Goal: Transaction & Acquisition: Book appointment/travel/reservation

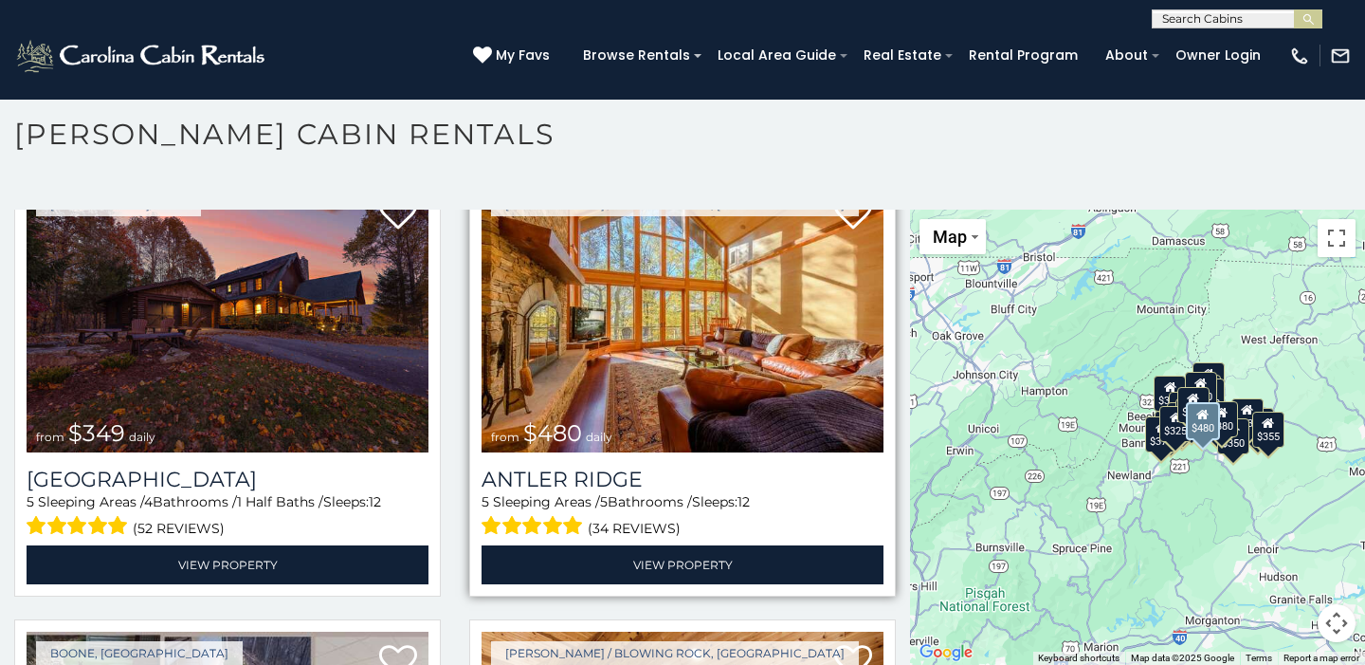
scroll to position [83, 0]
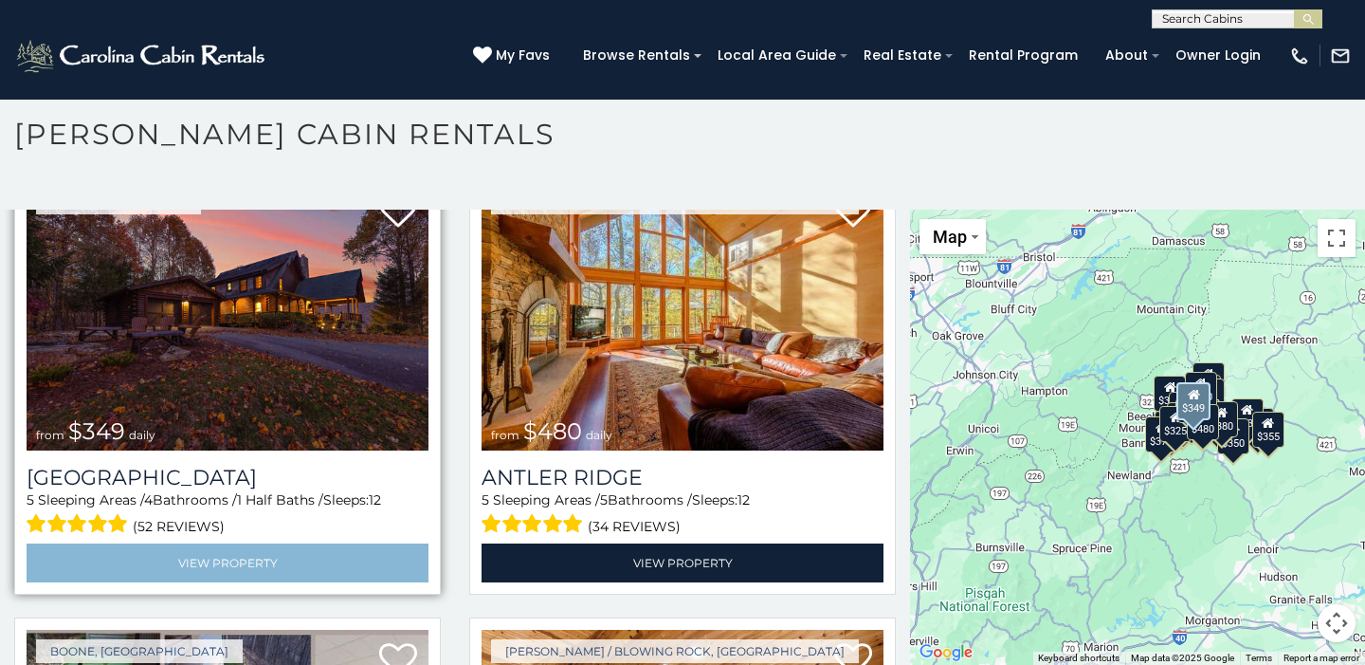
click at [359, 553] on link "View Property" at bounding box center [228, 562] width 402 height 39
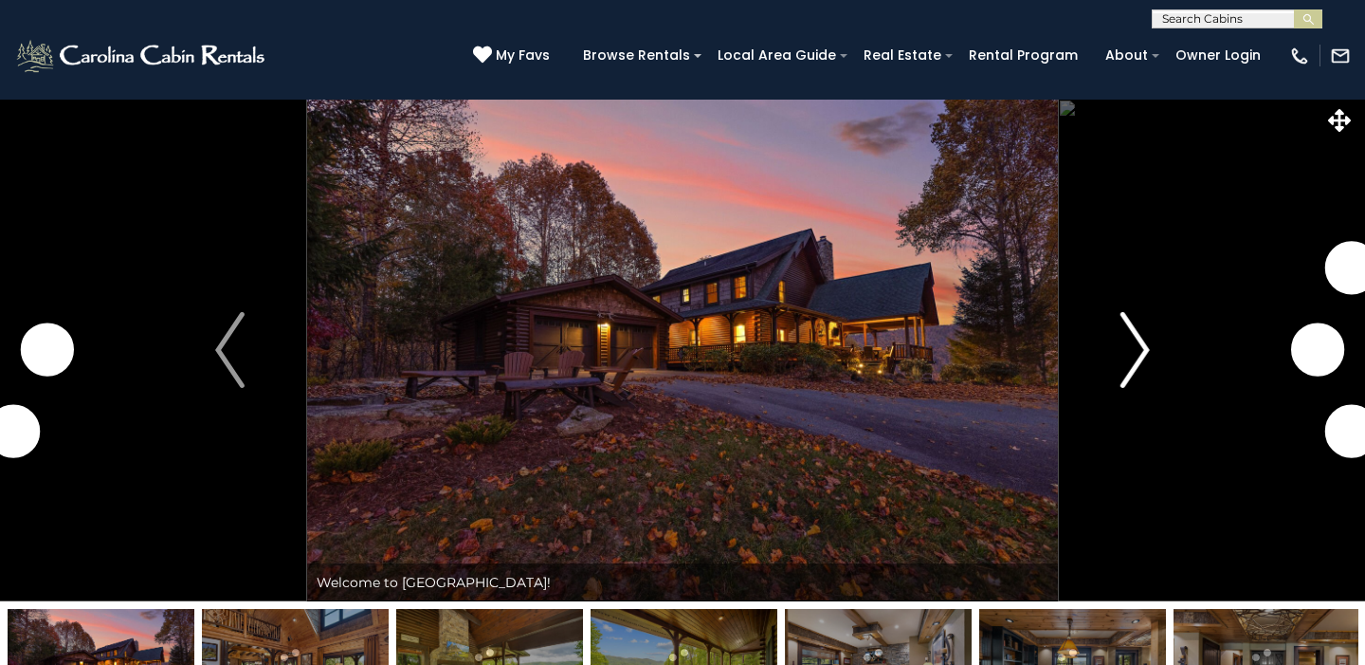
click at [1147, 342] on img "Next" at bounding box center [1135, 350] width 28 height 76
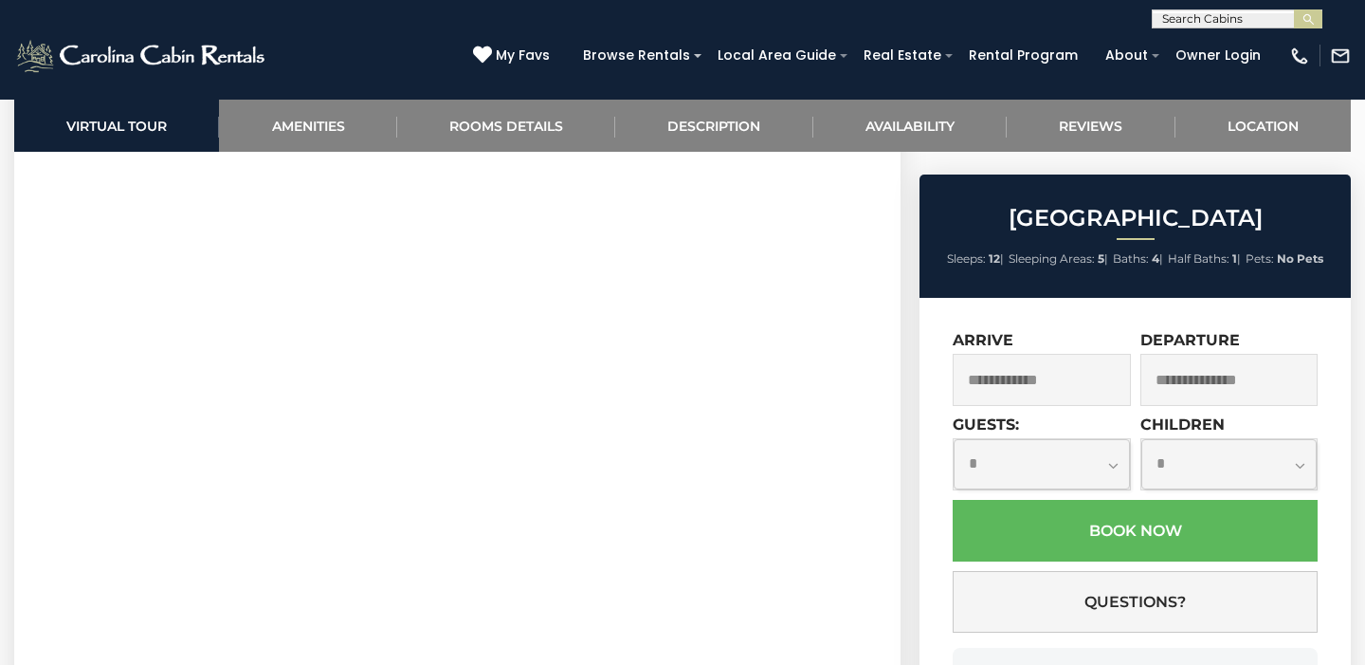
scroll to position [898, 0]
click at [367, 122] on link "Amenities" at bounding box center [307, 126] width 177 height 52
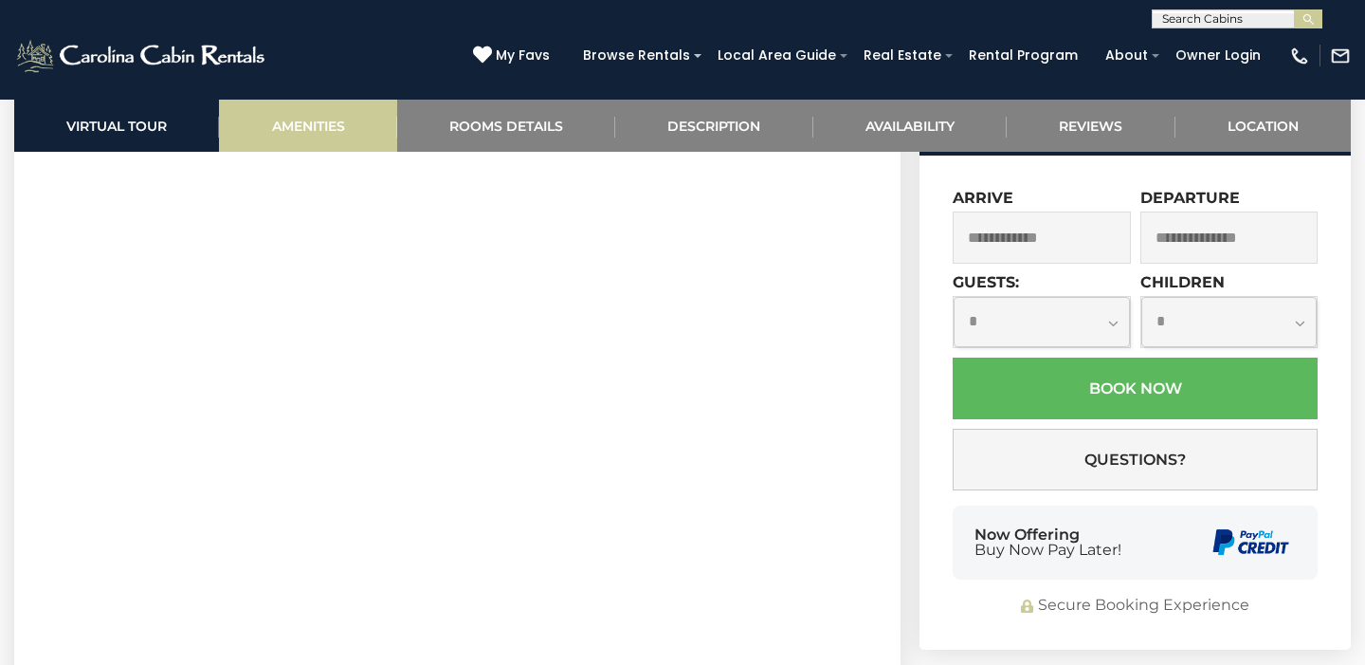
scroll to position [1817, 0]
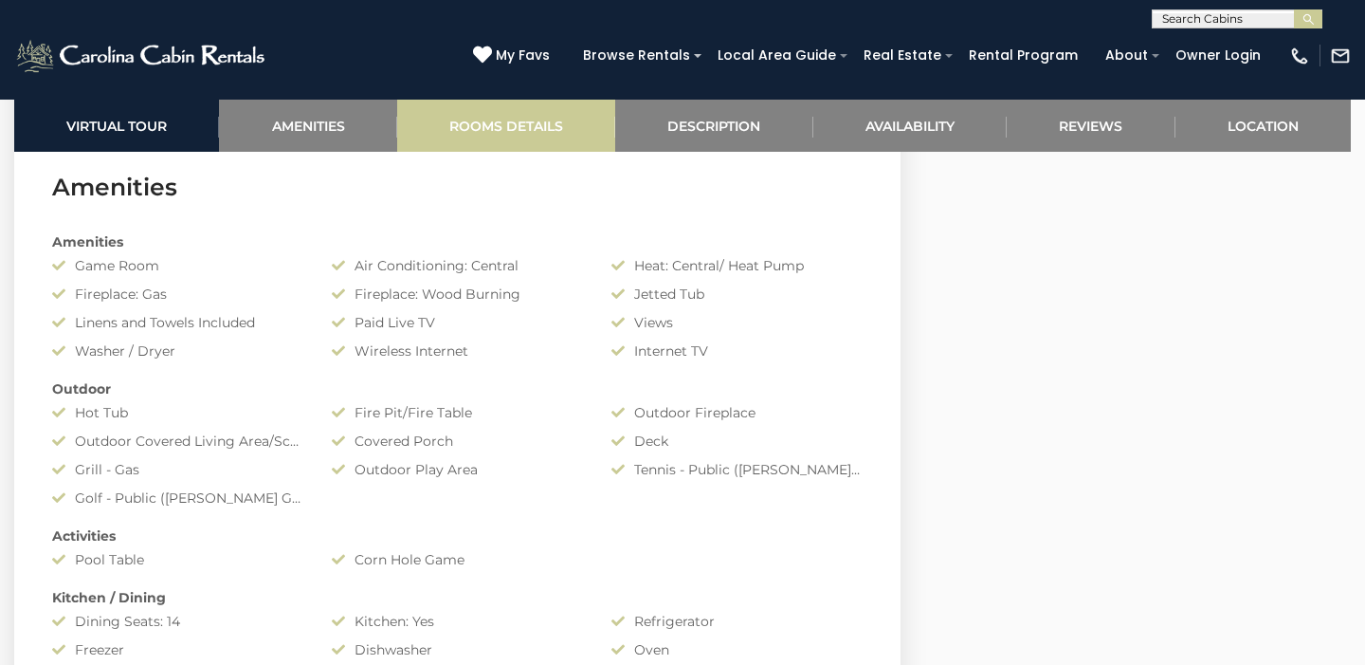
click at [497, 121] on link "Rooms Details" at bounding box center [506, 126] width 218 height 52
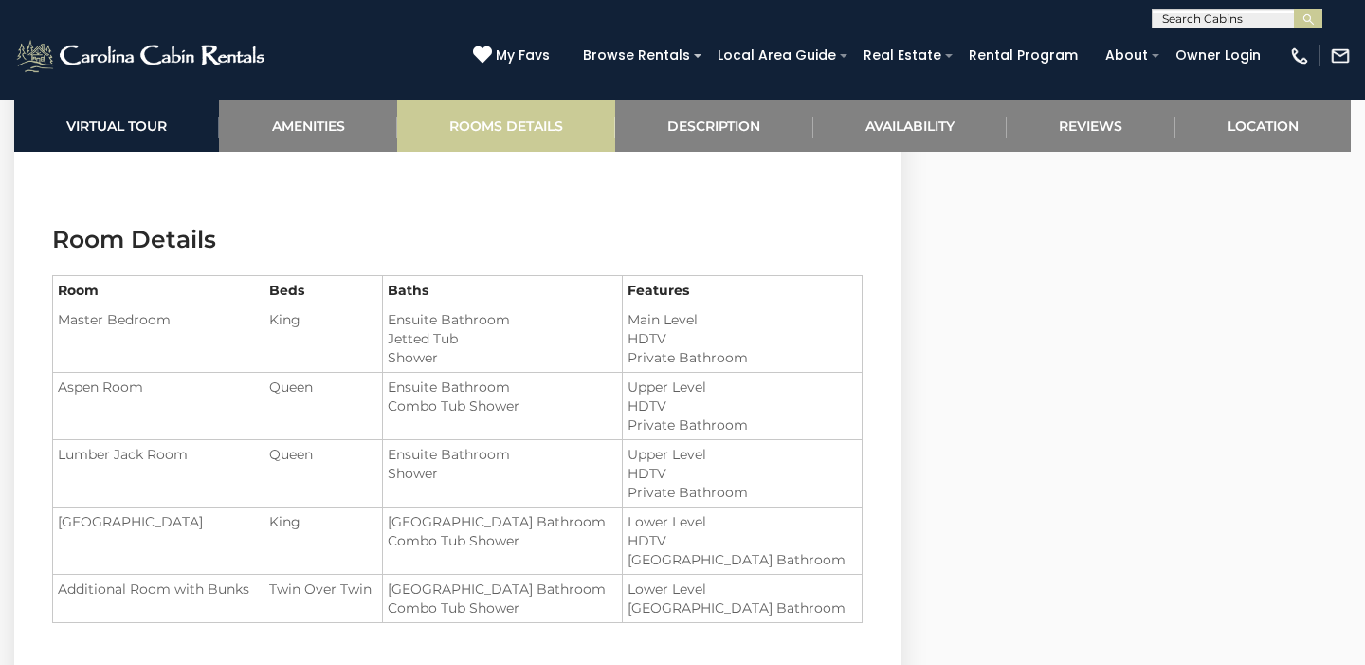
scroll to position [2594, 0]
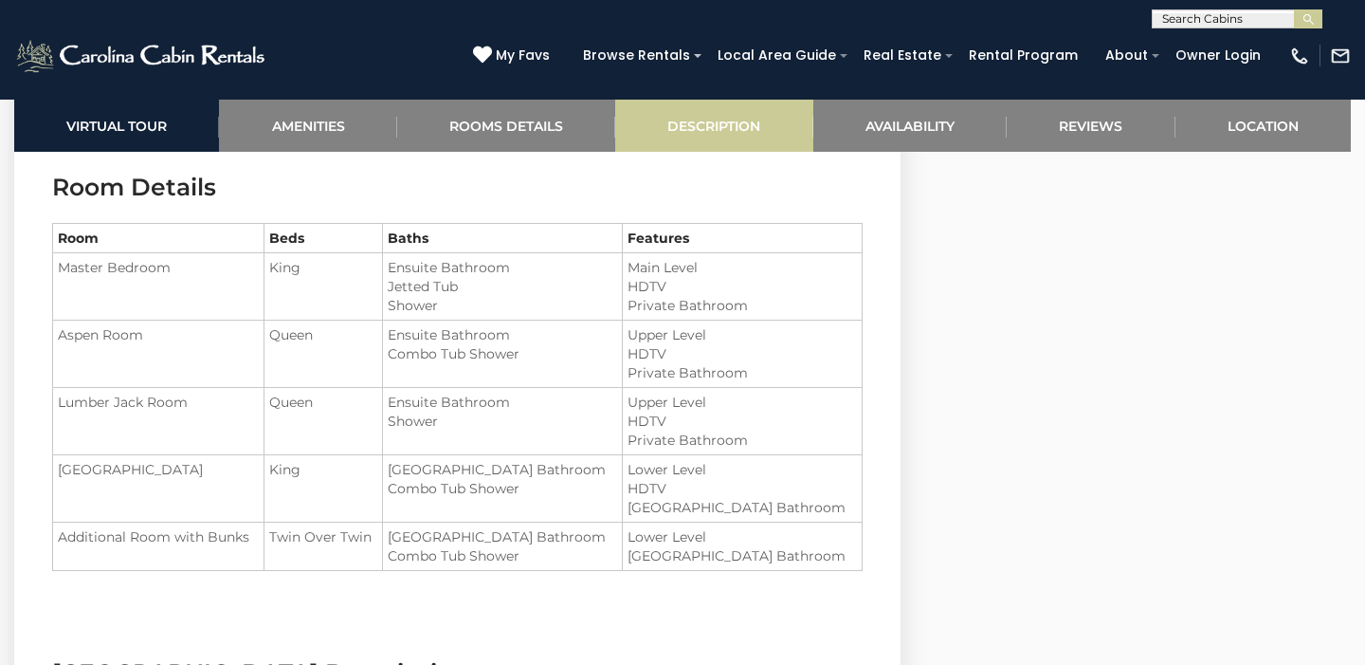
click at [700, 119] on link "Description" at bounding box center [713, 126] width 197 height 52
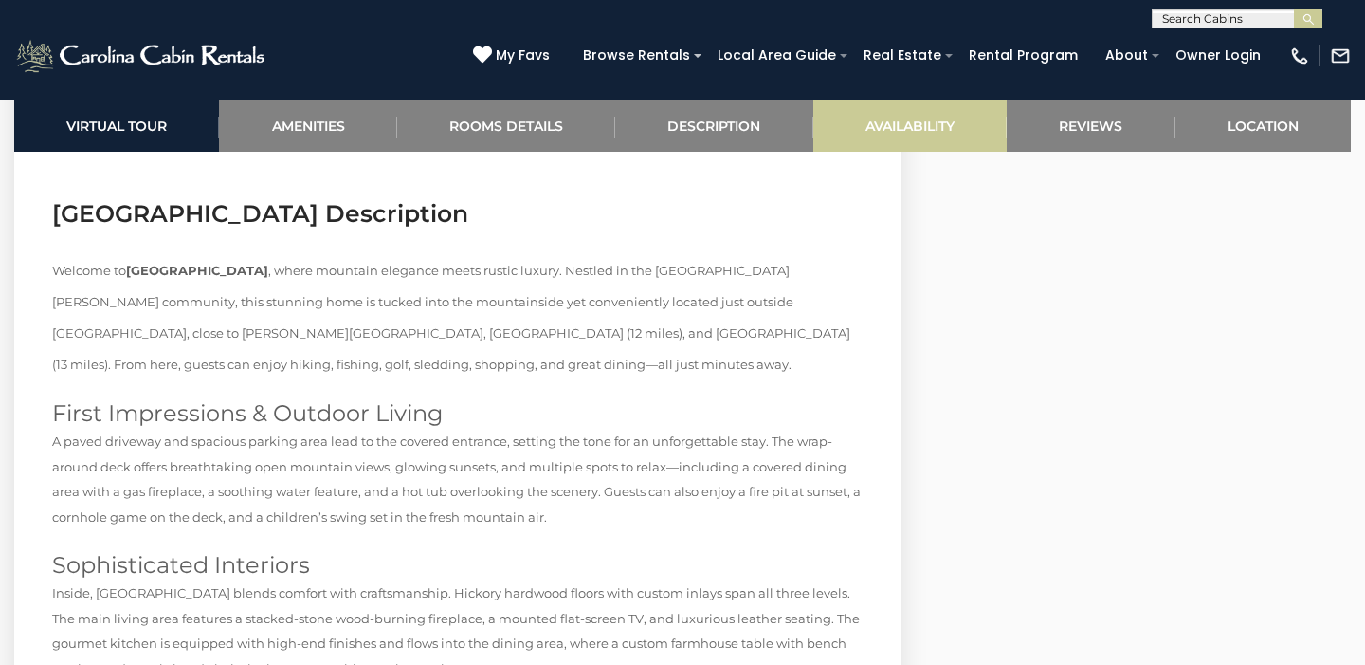
scroll to position [3080, 0]
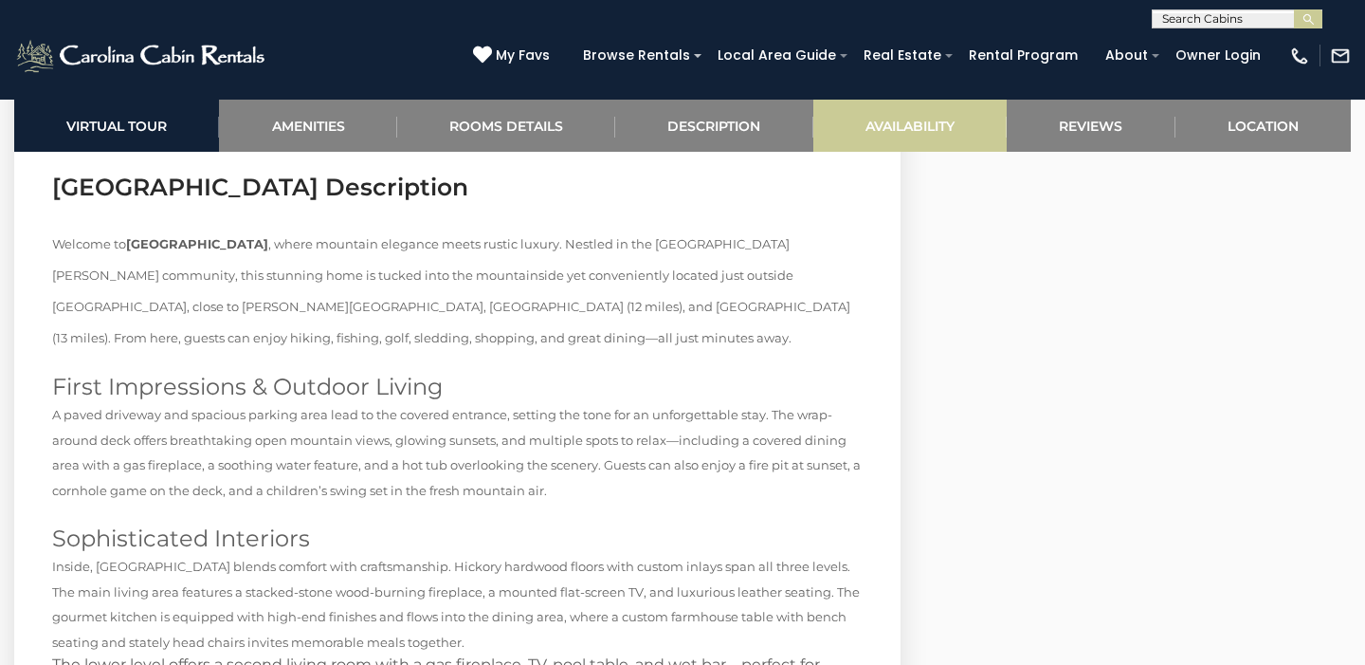
click at [906, 120] on link "Availability" at bounding box center [910, 126] width 193 height 52
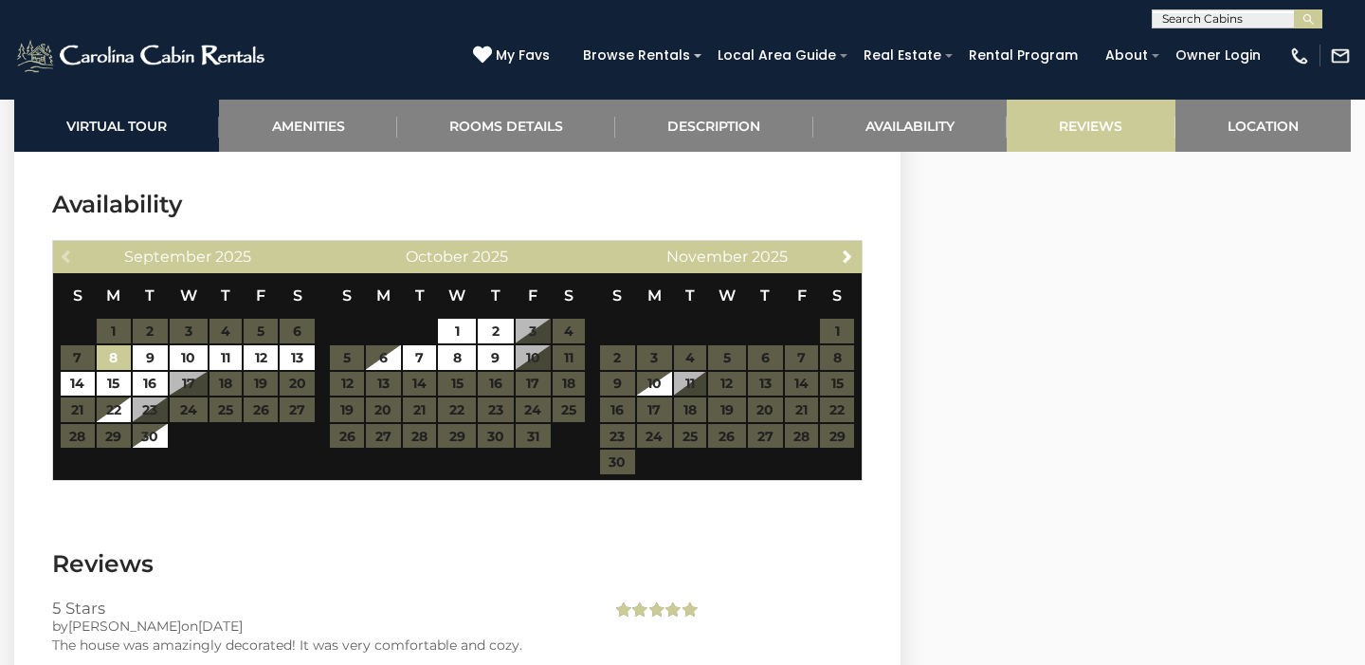
scroll to position [4407, 0]
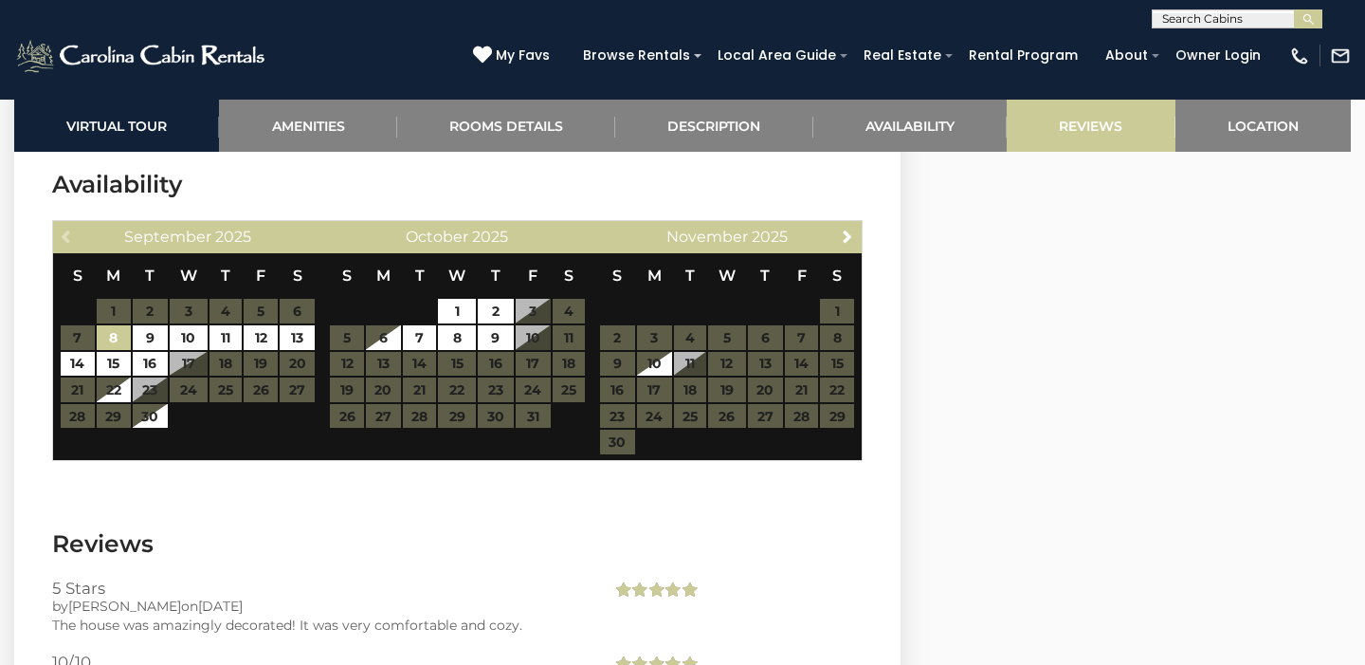
click at [1085, 115] on link "Reviews" at bounding box center [1091, 126] width 168 height 52
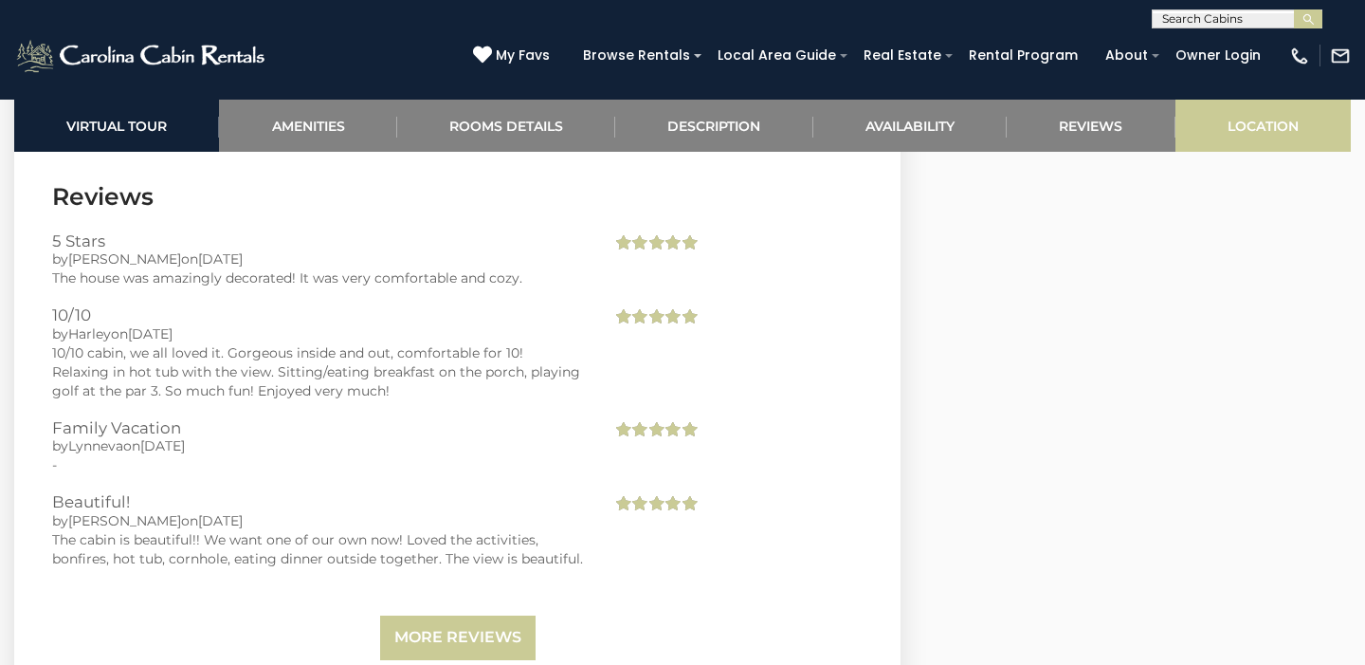
scroll to position [4765, 0]
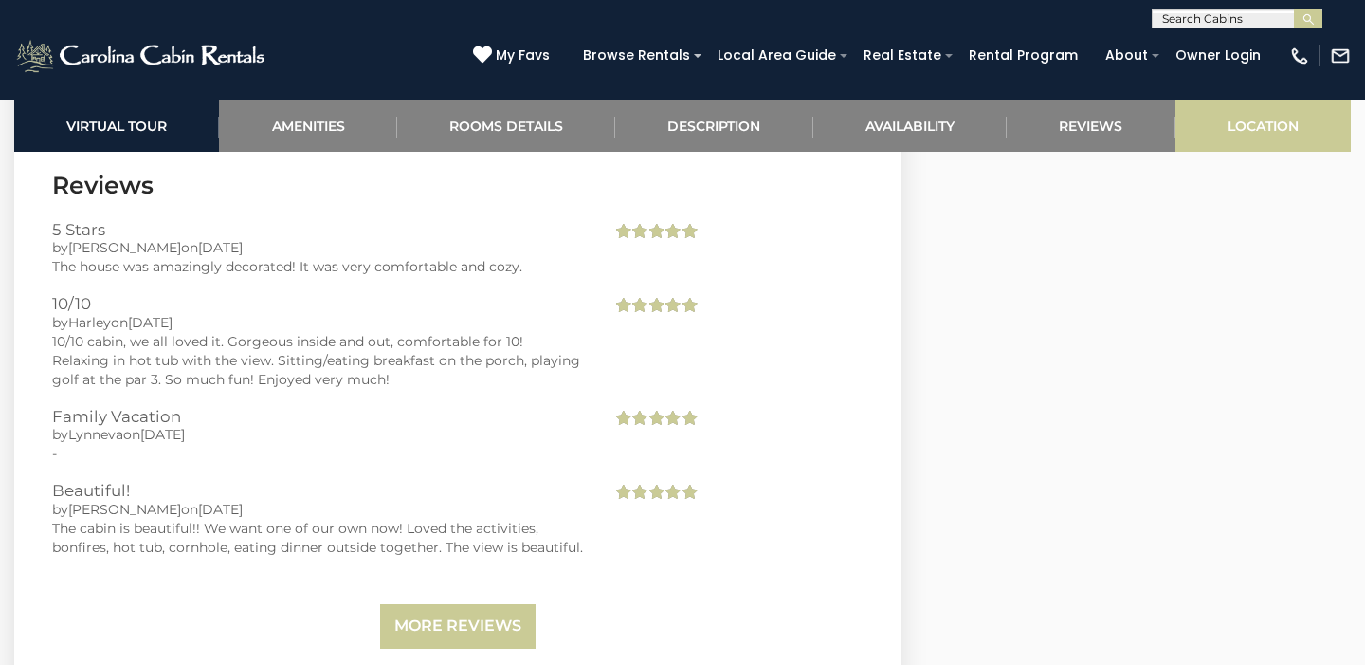
click at [1292, 122] on link "Location" at bounding box center [1263, 126] width 175 height 52
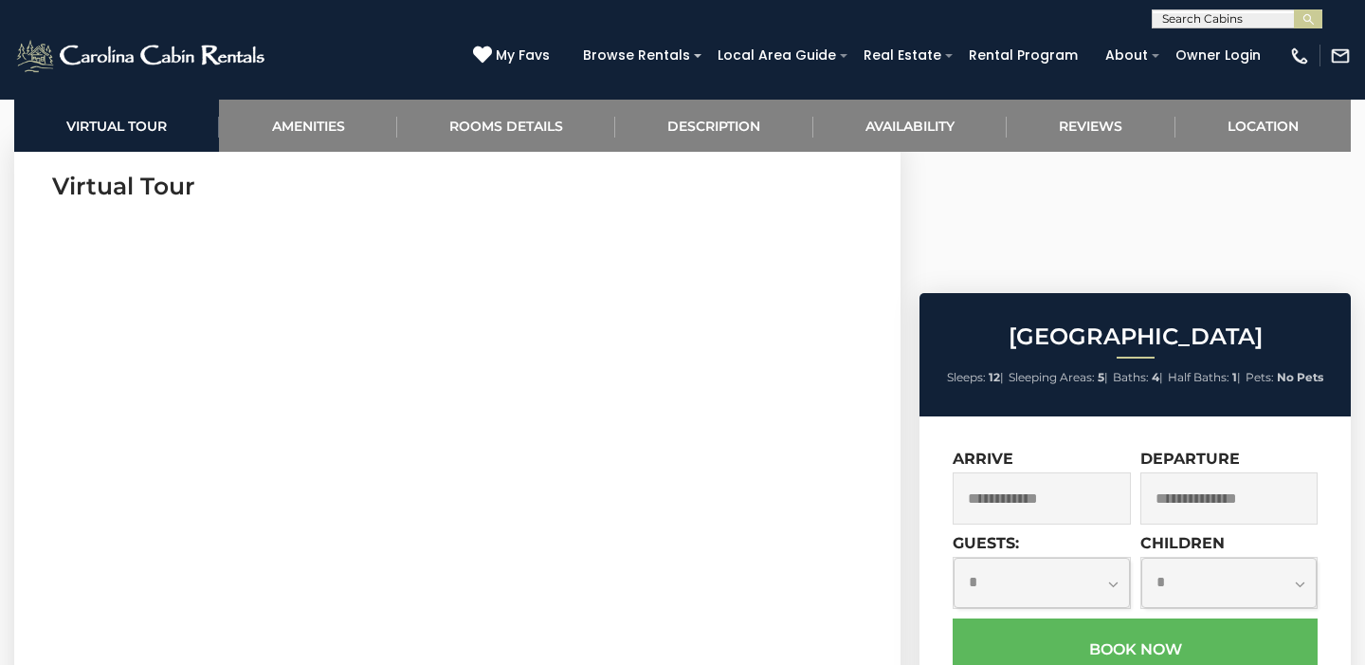
scroll to position [775, 0]
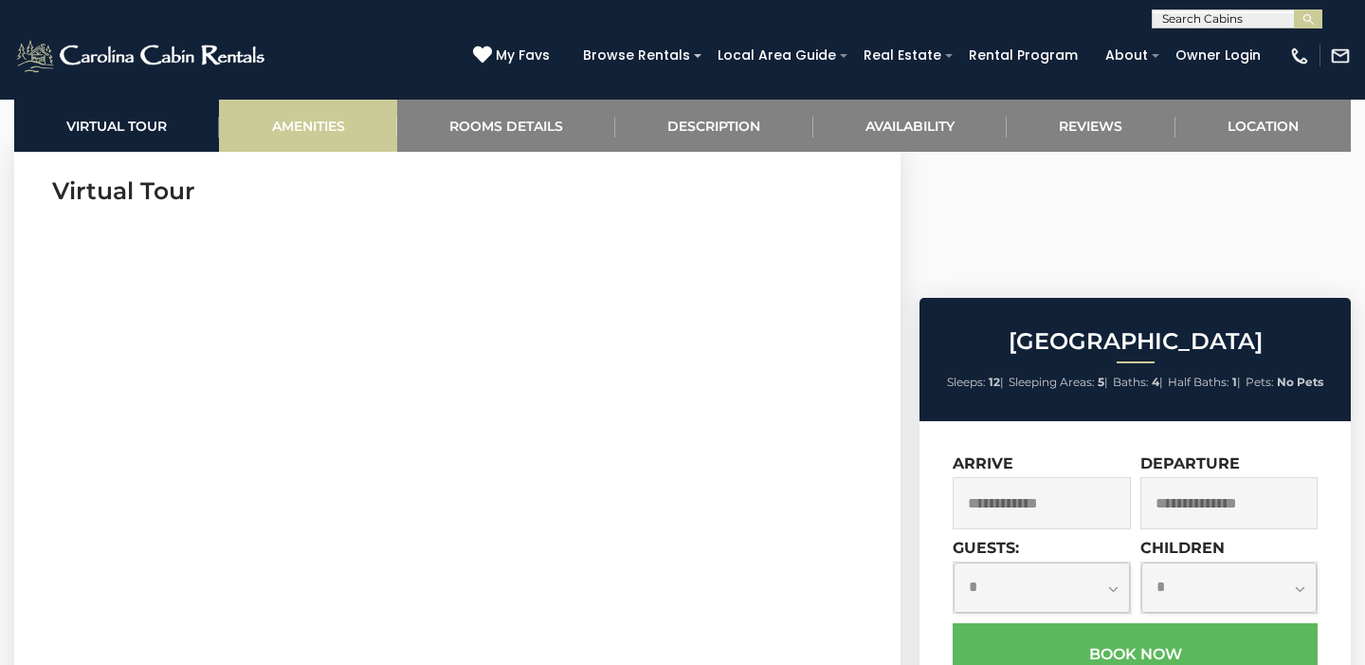
click at [356, 119] on link "Amenities" at bounding box center [307, 126] width 177 height 52
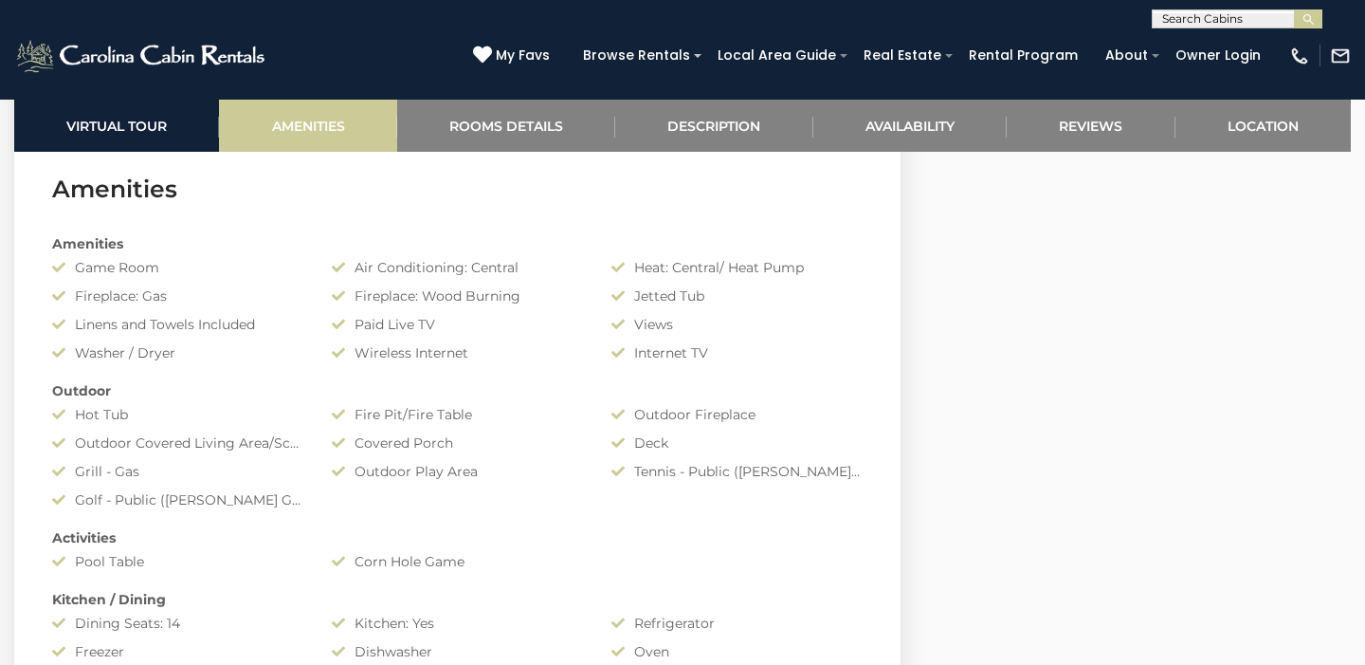
scroll to position [1817, 0]
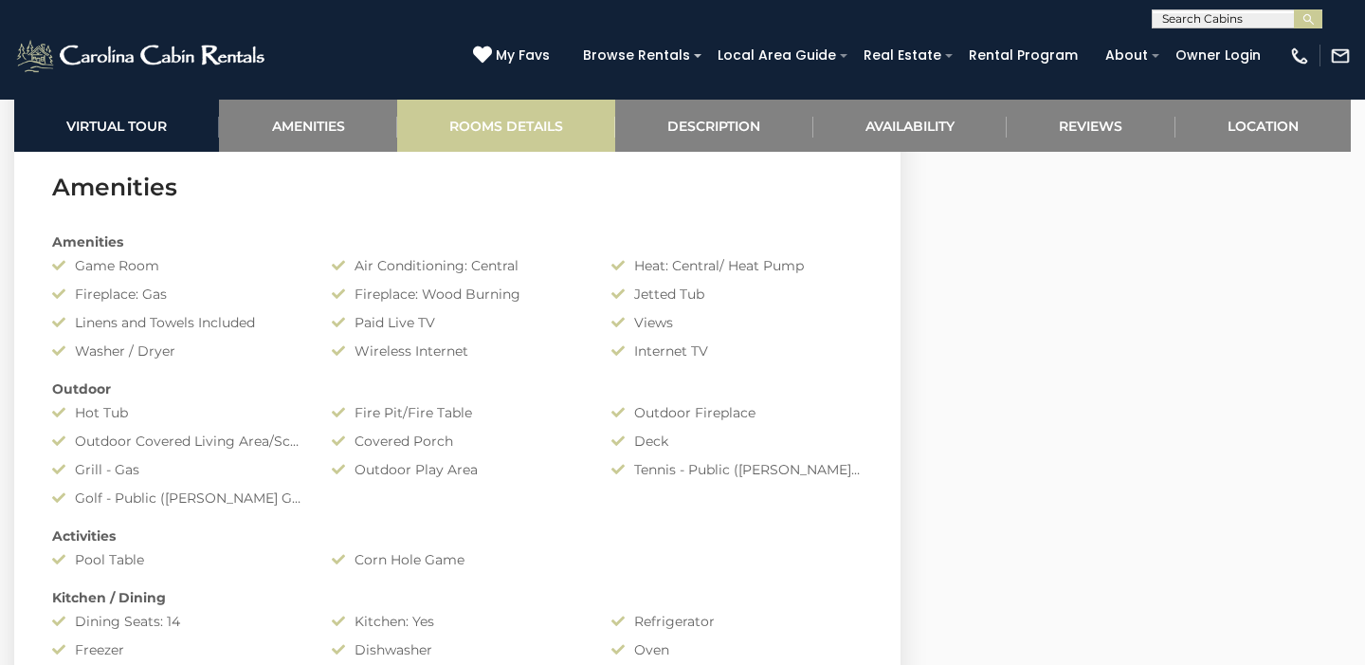
click at [472, 117] on link "Rooms Details" at bounding box center [506, 126] width 218 height 52
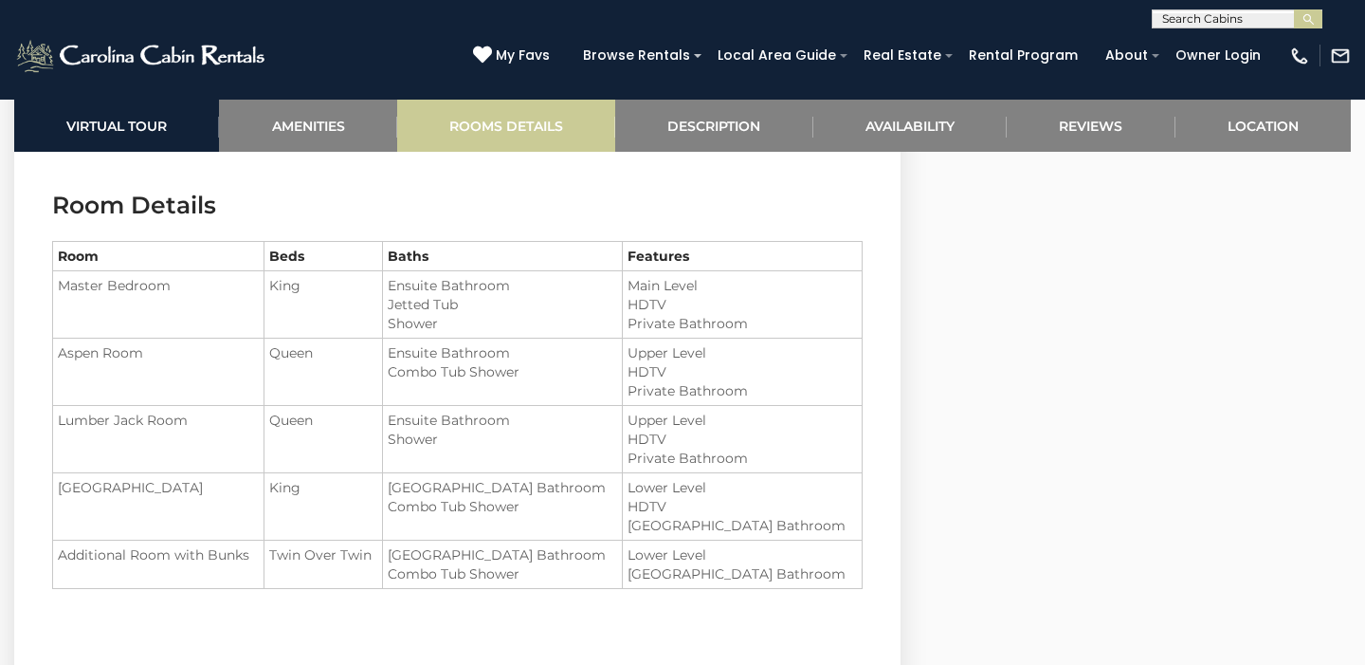
scroll to position [2594, 0]
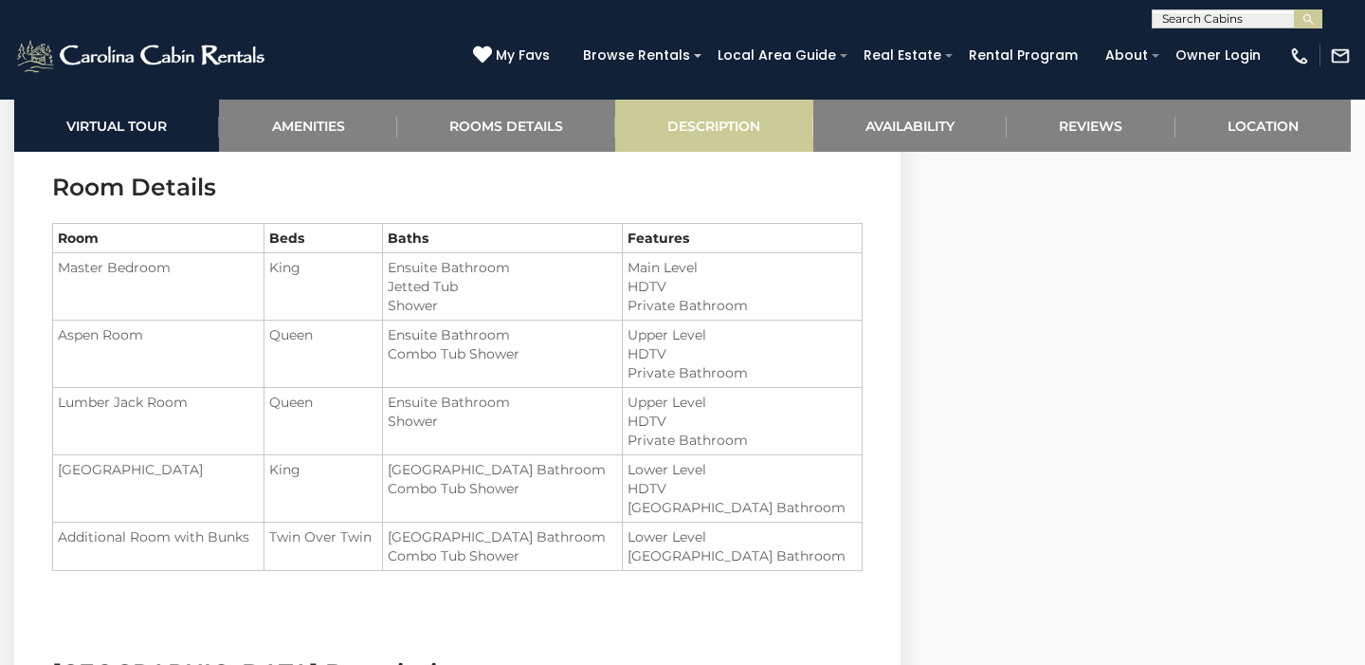
click at [670, 118] on link "Description" at bounding box center [713, 126] width 197 height 52
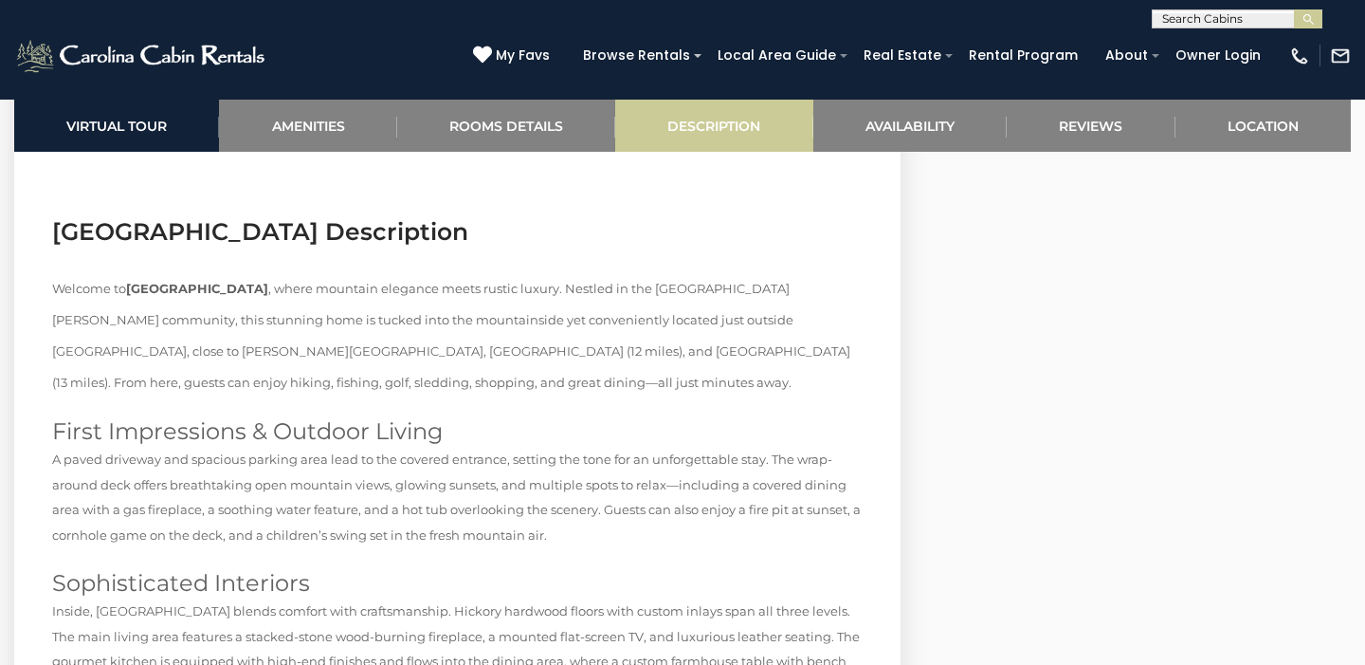
scroll to position [3080, 0]
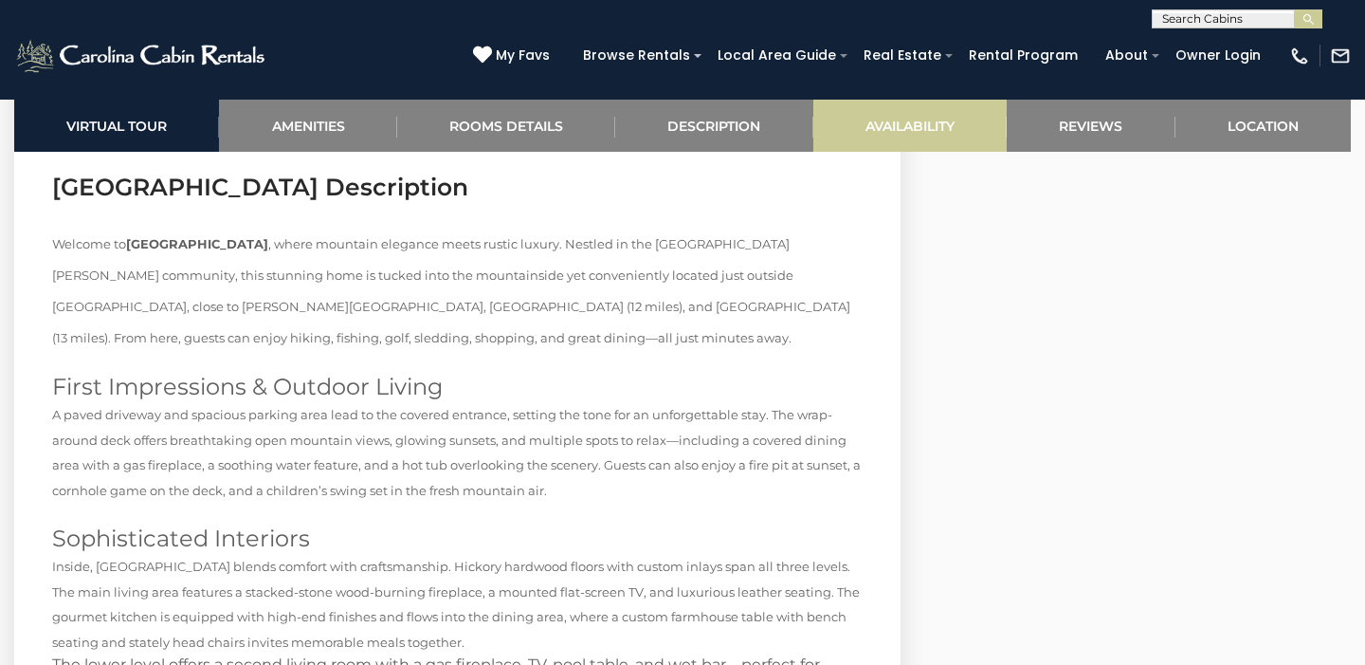
click at [892, 119] on link "Availability" at bounding box center [910, 126] width 193 height 52
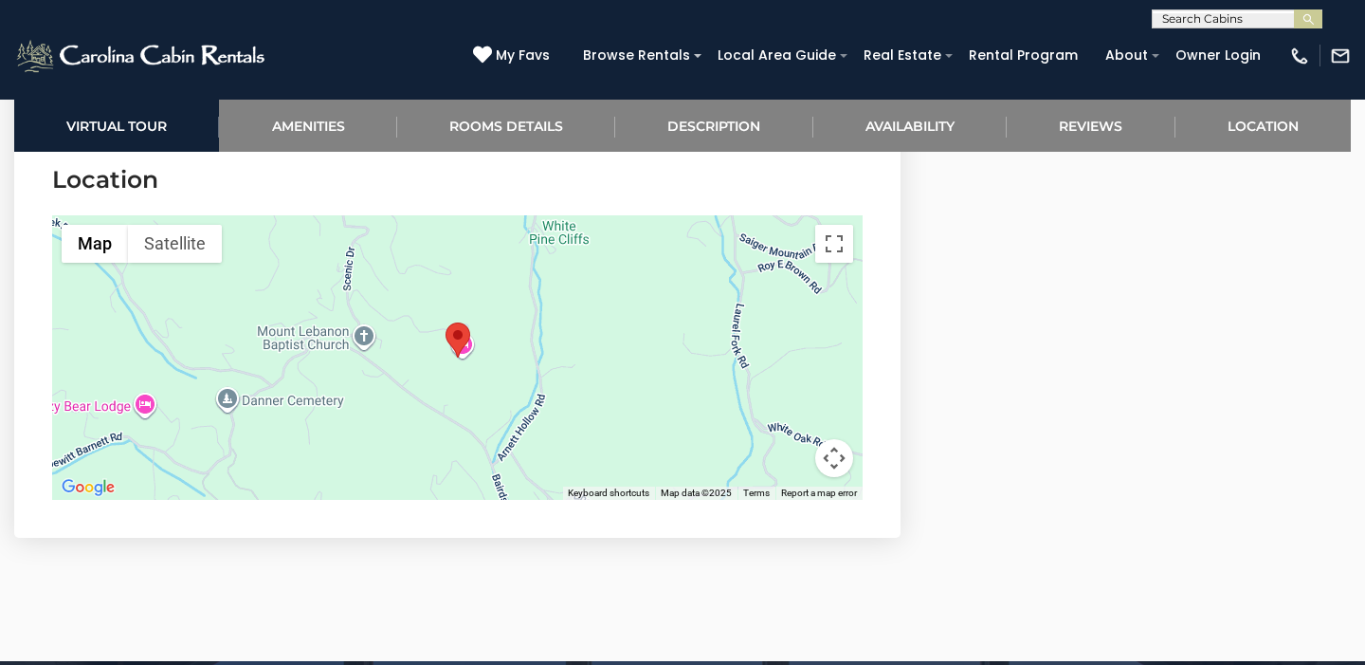
scroll to position [5320, 0]
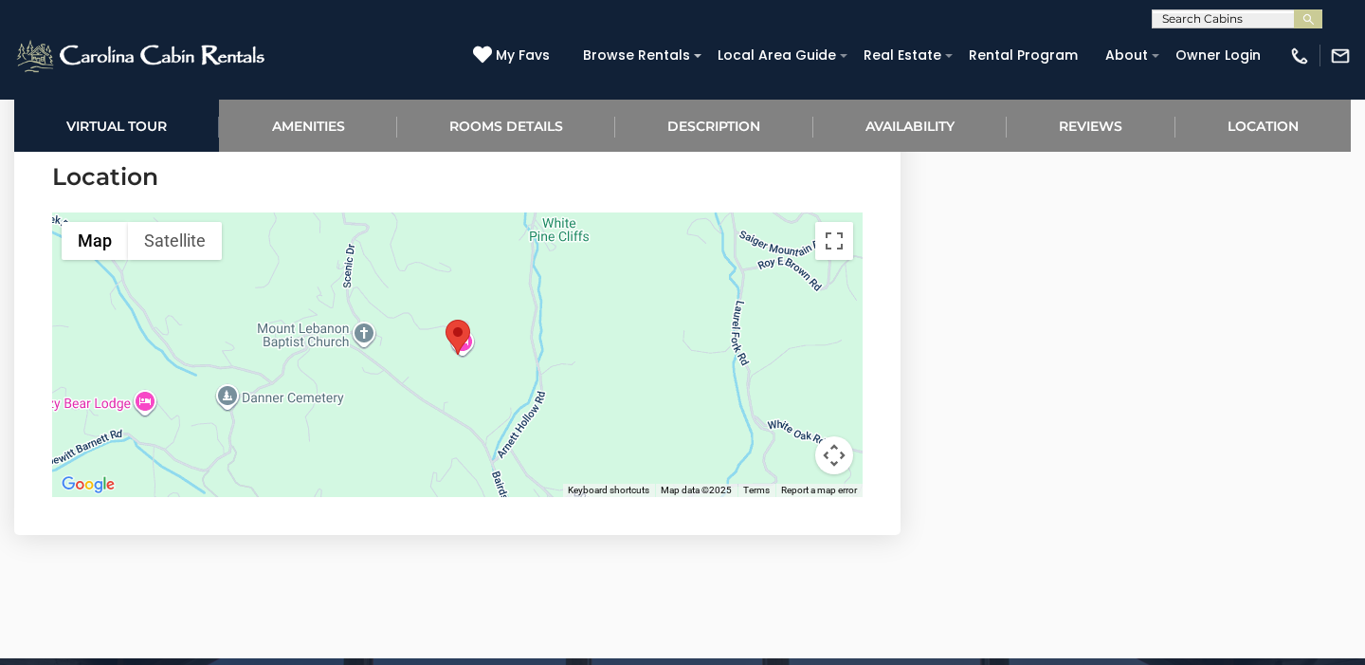
click at [745, 424] on div at bounding box center [457, 354] width 811 height 284
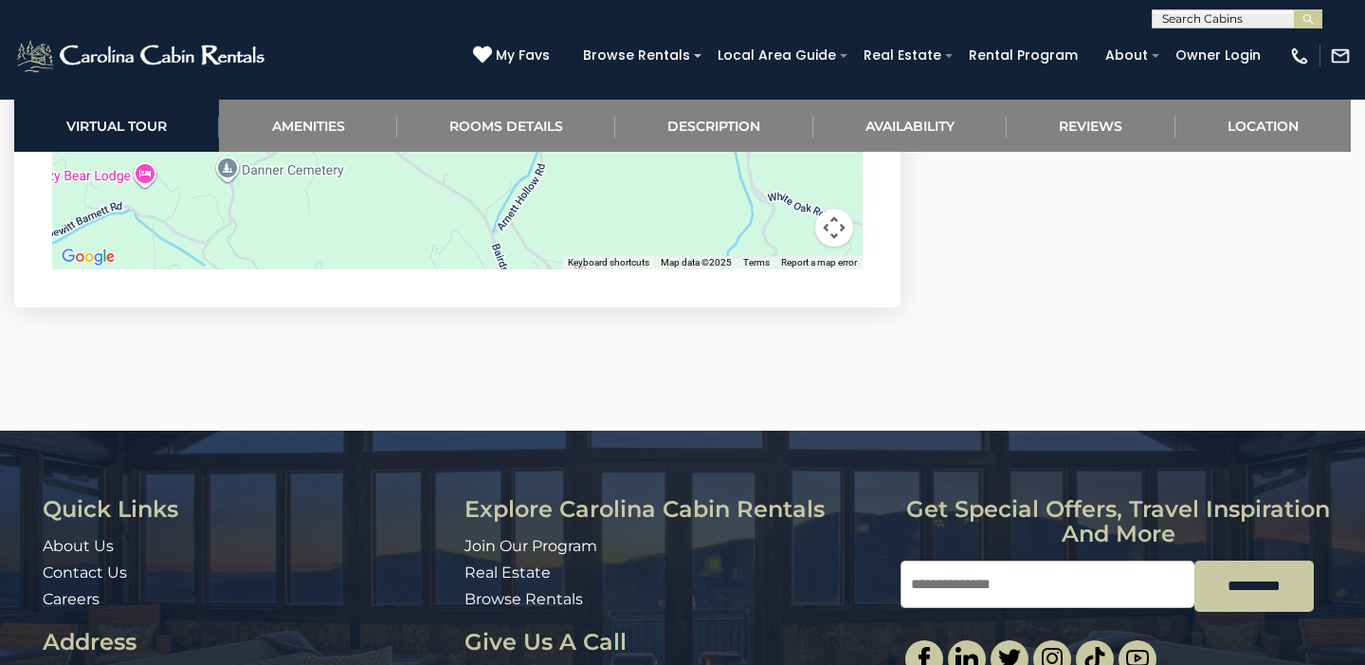
scroll to position [5435, 0]
